Goal: Information Seeking & Learning: Find specific page/section

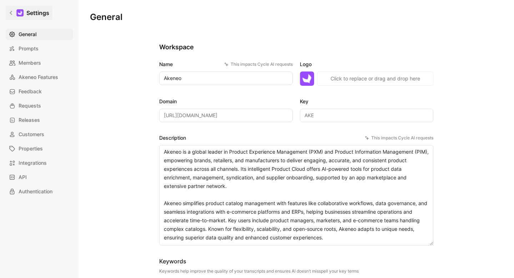
click at [14, 14] on link "Settings" at bounding box center [29, 13] width 46 height 14
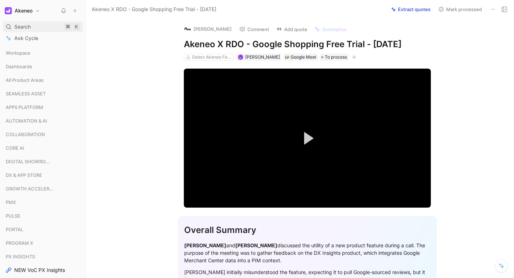
click at [18, 23] on span "Search" at bounding box center [22, 26] width 16 height 9
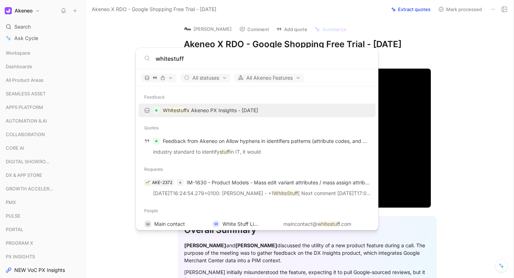
type input "whitestuff"
click at [182, 113] on p "Whitestuff x Akeneo PX Insights - [DATE]" at bounding box center [210, 110] width 95 height 9
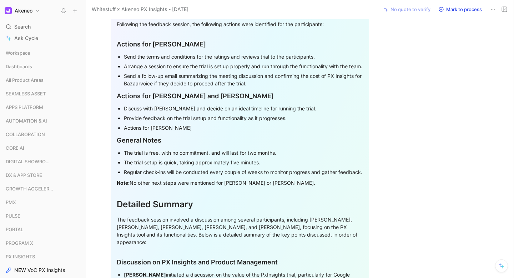
scroll to position [733, 0]
